Goal: Task Accomplishment & Management: Use online tool/utility

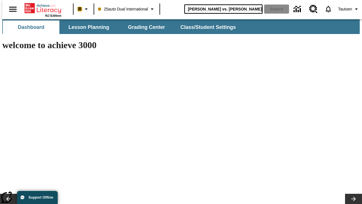
type input "[PERSON_NAME] vs. [PERSON_NAME]"
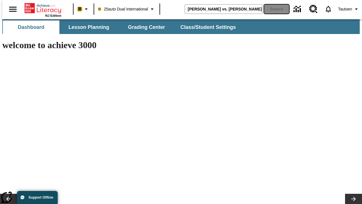
click at [273, 9] on button "Search" at bounding box center [276, 9] width 25 height 9
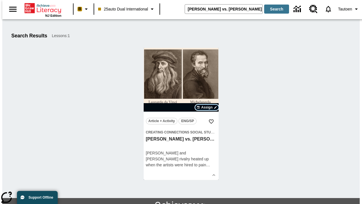
click at [207, 107] on span "Assign" at bounding box center [206, 107] width 11 height 5
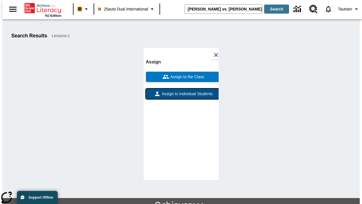
click at [181, 91] on span "Assign to Individual Students" at bounding box center [187, 94] width 52 height 6
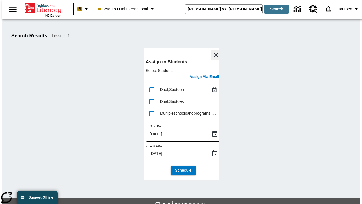
scroll to position [31, 0]
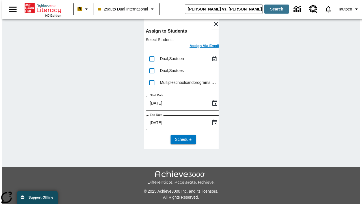
click at [152, 59] on input "lesson details" at bounding box center [152, 59] width 12 height 12
checkbox input "true"
click at [200, 46] on h6 "Assign Via Email" at bounding box center [204, 46] width 29 height 7
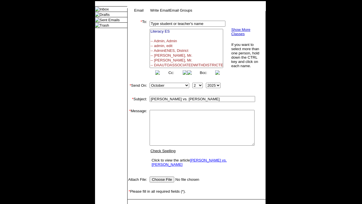
select select
